Goal: Task Accomplishment & Management: Complete application form

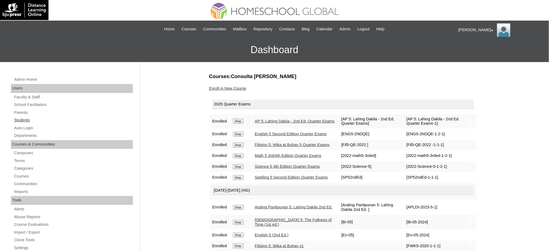
click at [16, 120] on link "Students" at bounding box center [73, 120] width 119 height 7
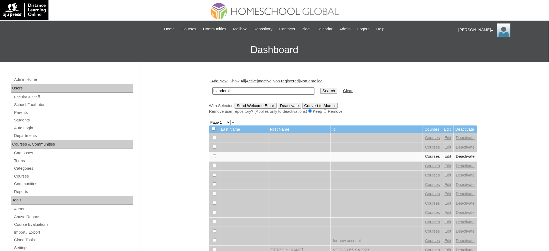
type input "Llanderal"
click at [320, 90] on input "Search" at bounding box center [328, 91] width 17 height 6
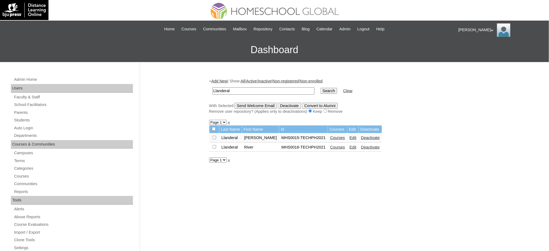
click at [330, 136] on link "Courses" at bounding box center [337, 137] width 15 height 4
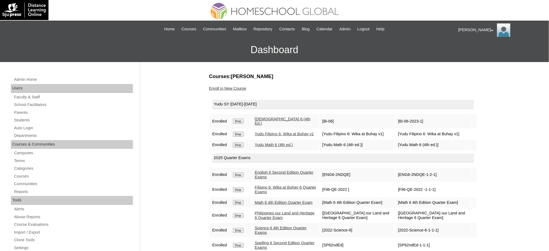
click at [236, 89] on link "Enroll in New Course" at bounding box center [227, 88] width 37 height 4
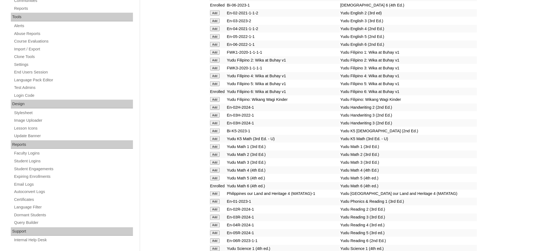
scroll to position [217, 0]
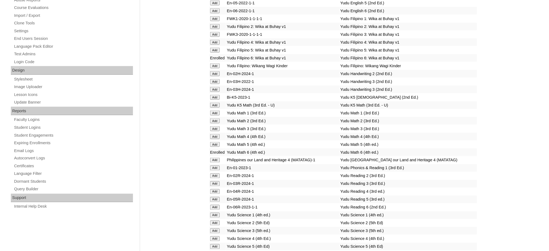
click at [214, 8] on input "Add" at bounding box center [214, 10] width 9 height 5
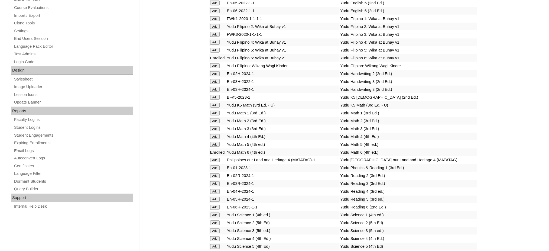
click at [214, 8] on input "Add" at bounding box center [214, 10] width 9 height 5
click at [215, 205] on input "Add" at bounding box center [214, 207] width 9 height 5
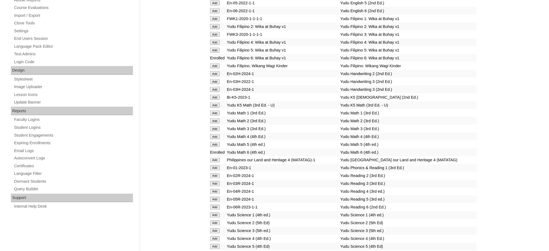
click at [215, 205] on input "Add" at bounding box center [214, 207] width 9 height 5
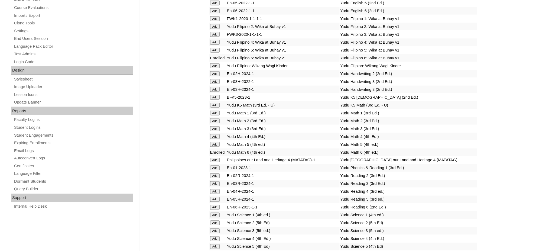
click at [215, 205] on input "Add" at bounding box center [214, 207] width 9 height 5
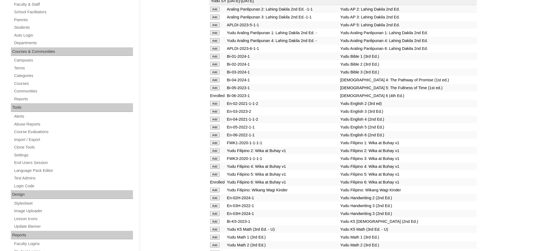
scroll to position [72, 0]
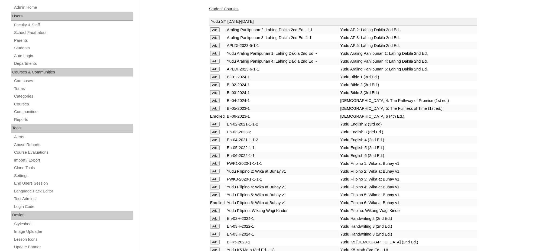
click at [217, 67] on input "Add" at bounding box center [214, 69] width 9 height 5
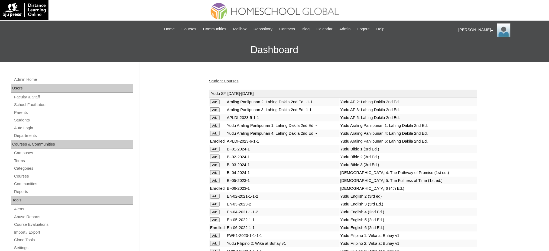
click at [220, 81] on link "Student Courses" at bounding box center [224, 81] width 30 height 4
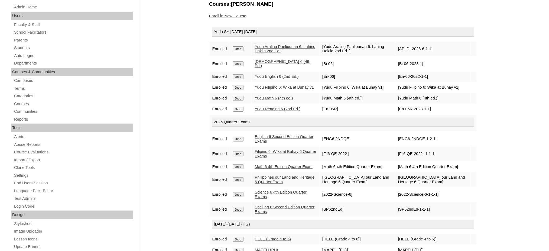
scroll to position [72, 0]
click at [236, 15] on link "Enroll in New Course" at bounding box center [227, 16] width 37 height 4
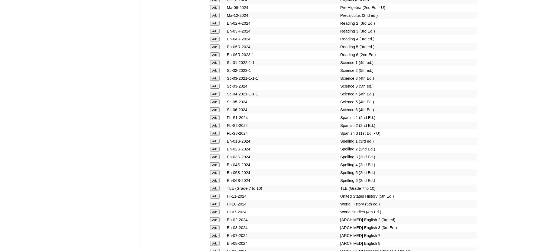
scroll to position [2238, 0]
click at [218, 177] on input "Add" at bounding box center [214, 179] width 9 height 5
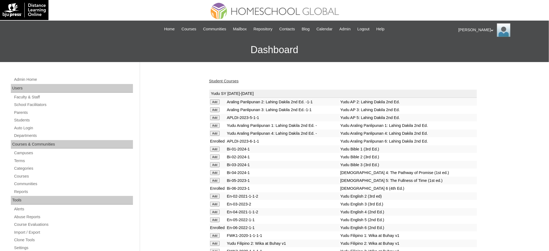
click at [228, 81] on link "Student Courses" at bounding box center [224, 81] width 30 height 4
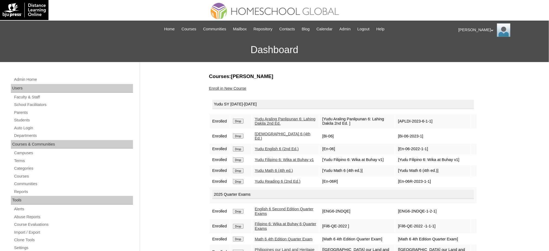
click at [224, 89] on link "Enroll in New Course" at bounding box center [227, 88] width 37 height 4
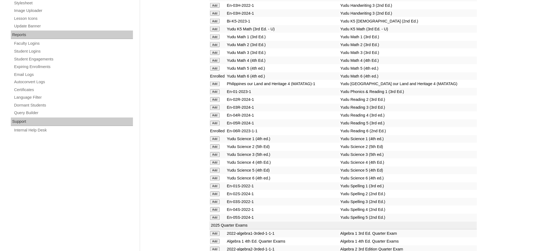
scroll to position [325, 0]
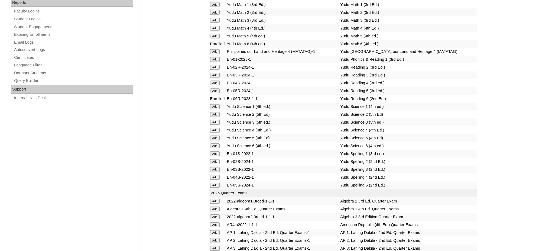
click at [214, 143] on input "Add" at bounding box center [214, 145] width 9 height 5
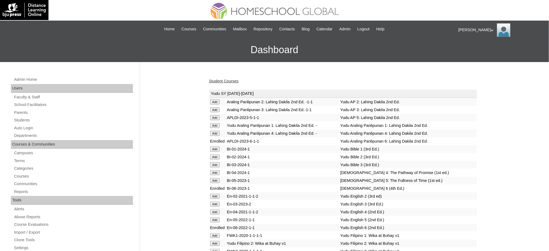
click at [220, 81] on link "Student Courses" at bounding box center [224, 81] width 30 height 4
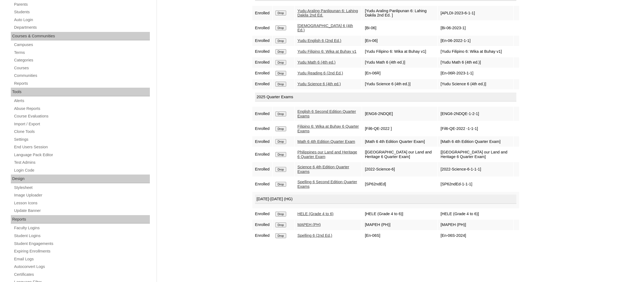
scroll to position [67, 0]
